Goal: Check status

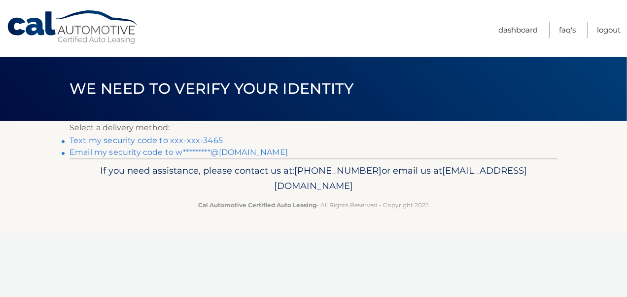
click at [134, 141] on link "Text my security code to xxx-xxx-3465" at bounding box center [146, 140] width 153 height 9
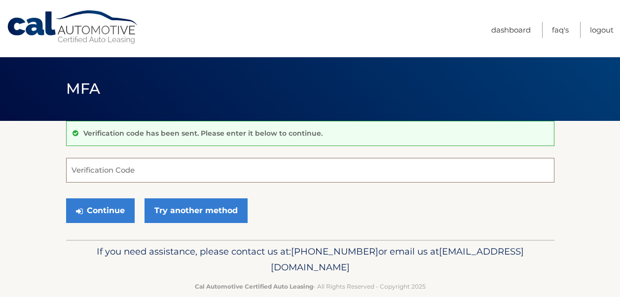
click at [128, 172] on input "Verification Code" at bounding box center [310, 170] width 488 height 25
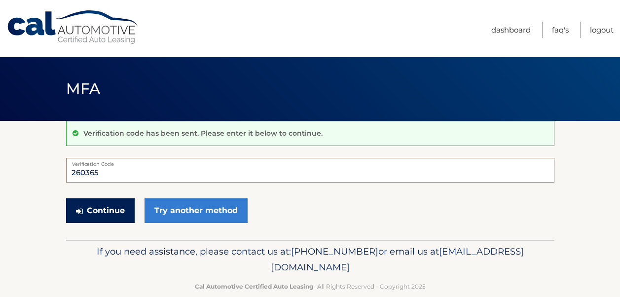
type input "260365"
click at [94, 209] on button "Continue" at bounding box center [100, 210] width 69 height 25
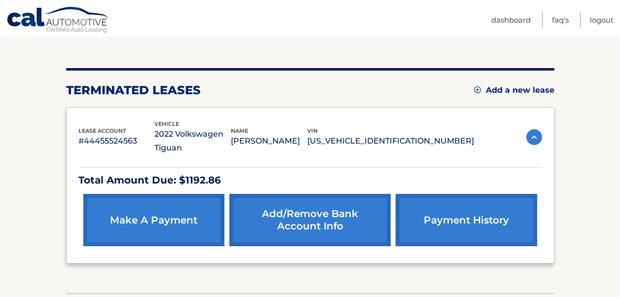
scroll to position [167, 0]
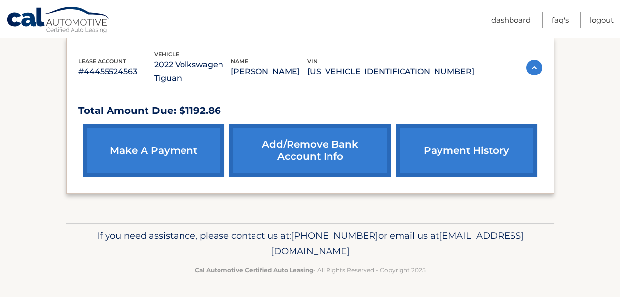
click at [466, 150] on link "payment history" at bounding box center [466, 150] width 141 height 52
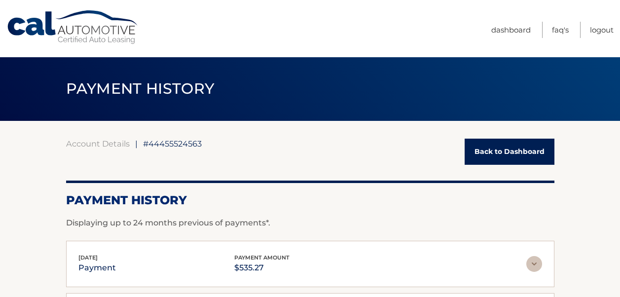
click at [186, 147] on span "#44455524563" at bounding box center [172, 144] width 59 height 10
click at [555, 28] on link "FAQ's" at bounding box center [560, 30] width 17 height 16
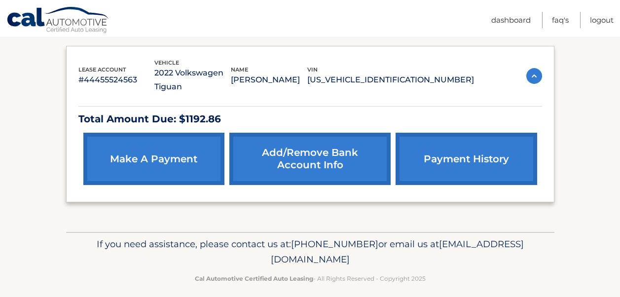
scroll to position [167, 0]
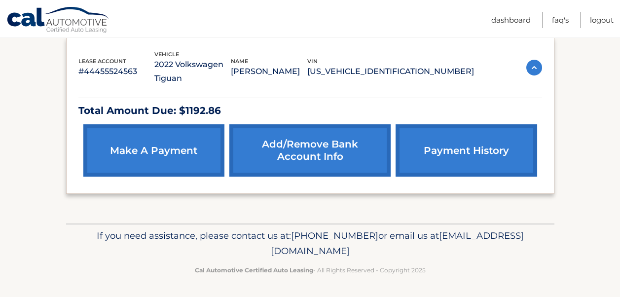
drag, startPoint x: 225, startPoint y: 249, endPoint x: 395, endPoint y: 249, distance: 169.7
click at [395, 249] on span "[EMAIL_ADDRESS][DOMAIN_NAME]" at bounding box center [397, 243] width 253 height 27
click at [594, 20] on link "Logout" at bounding box center [602, 20] width 24 height 16
